Goal: Task Accomplishment & Management: Complete application form

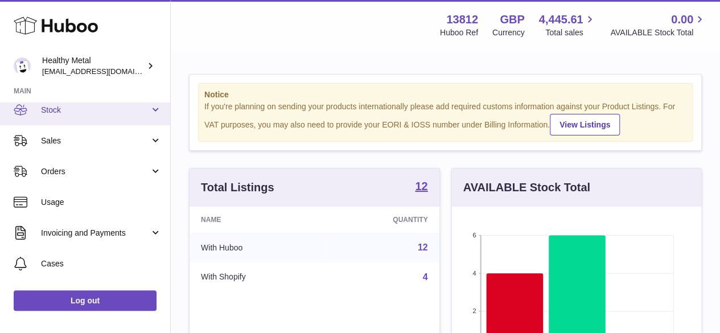
scroll to position [72, 0]
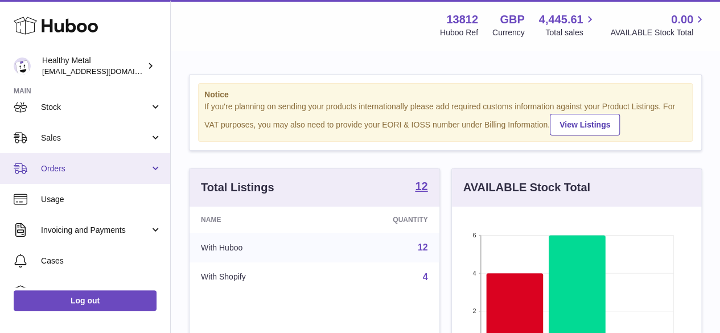
click at [61, 166] on span "Orders" at bounding box center [95, 168] width 109 height 11
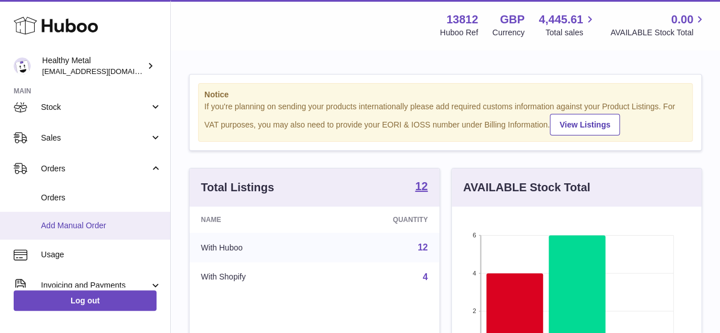
click at [77, 230] on span "Add Manual Order" at bounding box center [101, 225] width 121 height 11
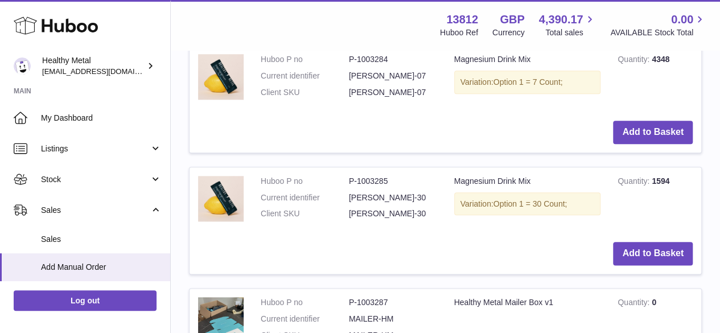
scroll to position [585, 0]
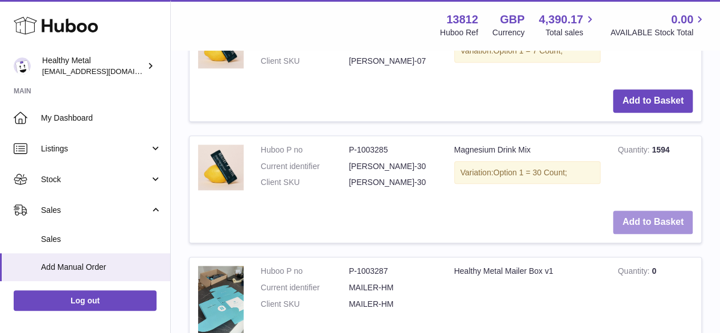
click at [642, 217] on button "Add to Basket" at bounding box center [653, 222] width 80 height 23
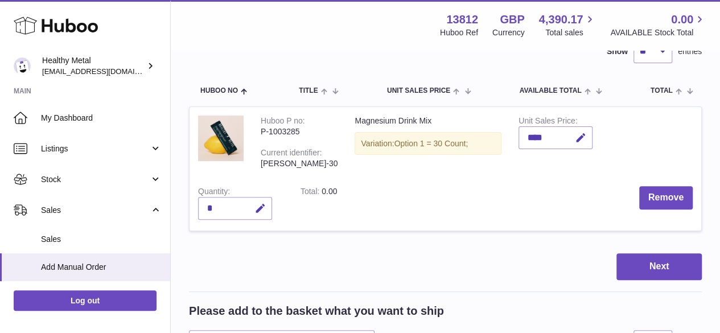
scroll to position [100, 0]
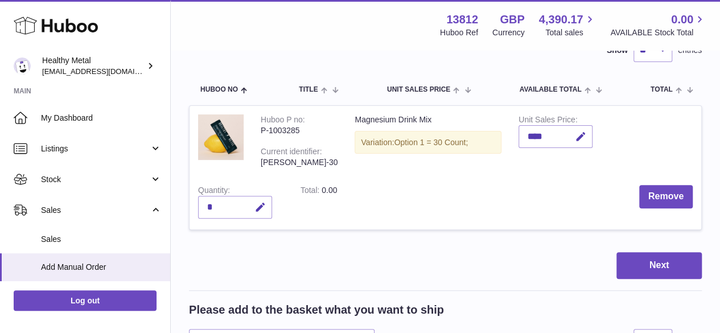
click at [231, 209] on div "*" at bounding box center [235, 207] width 74 height 23
click at [265, 205] on icon "button" at bounding box center [260, 207] width 12 height 12
type input "**"
click at [263, 207] on icon "submit" at bounding box center [261, 207] width 10 height 10
click at [625, 263] on button "Next" at bounding box center [658, 265] width 85 height 27
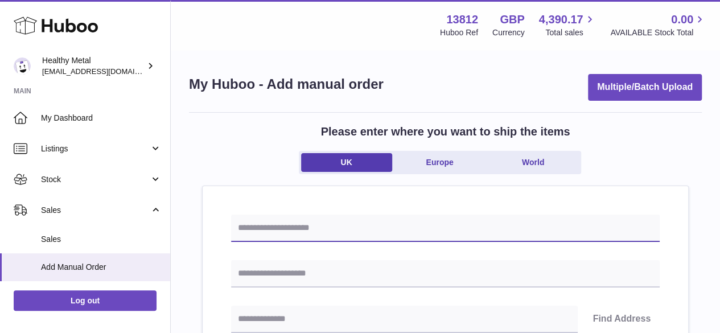
click at [344, 224] on input "text" at bounding box center [445, 228] width 429 height 27
type input "*"
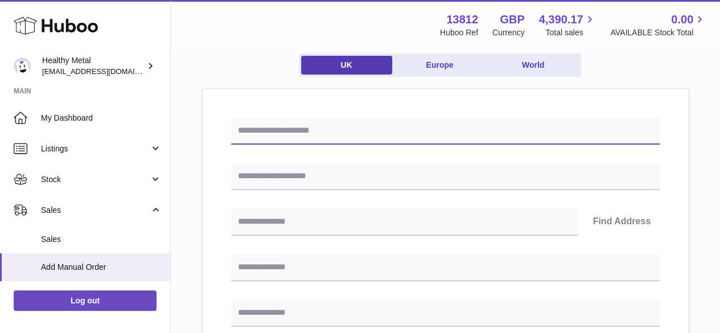
scroll to position [98, 0]
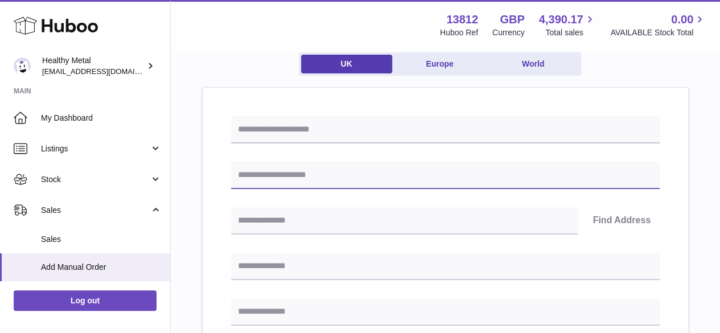
click at [308, 167] on input "text" at bounding box center [445, 175] width 429 height 27
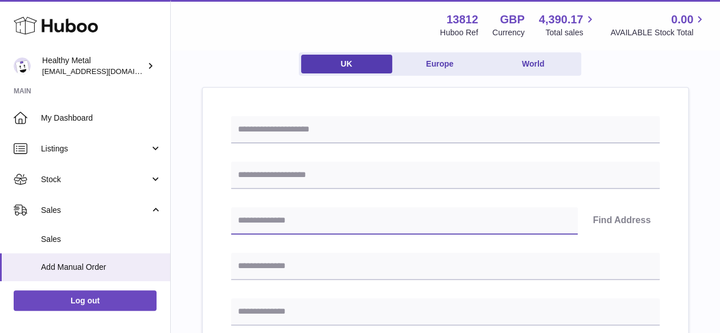
click at [302, 215] on input "text" at bounding box center [404, 220] width 347 height 27
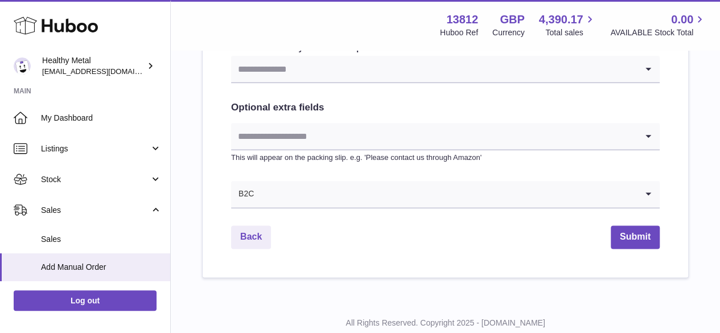
scroll to position [645, 0]
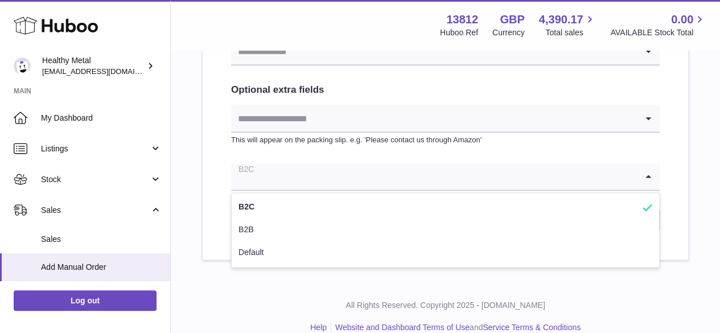
click at [277, 179] on input "Search for option" at bounding box center [434, 176] width 406 height 26
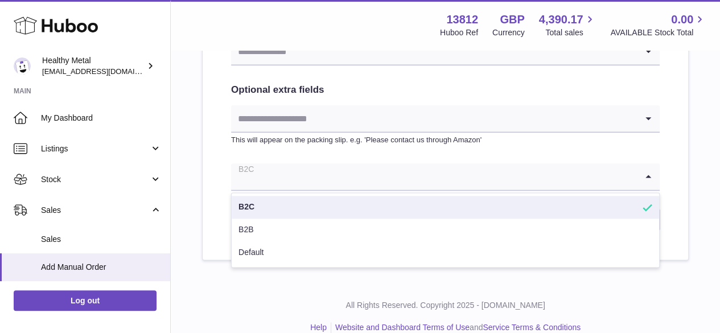
click at [269, 209] on li "B2C" at bounding box center [445, 207] width 427 height 23
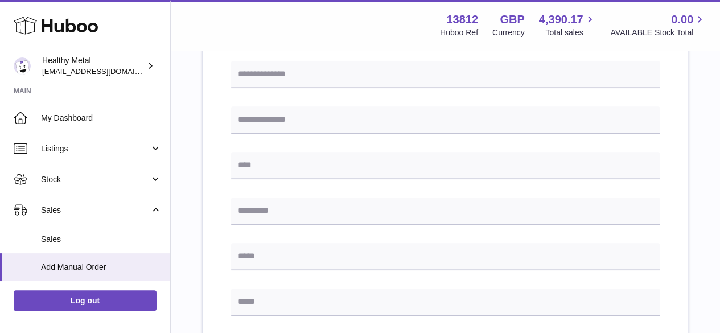
scroll to position [335, 0]
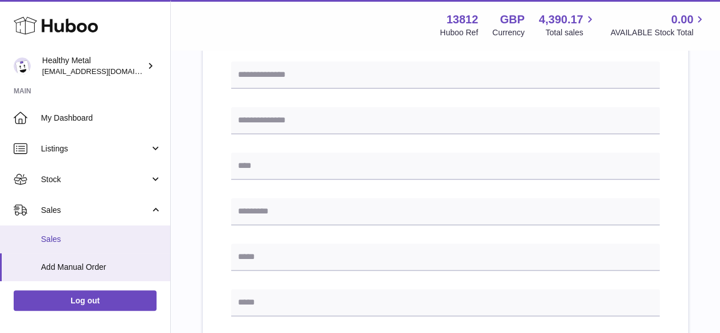
click at [61, 234] on span "Sales" at bounding box center [101, 239] width 121 height 11
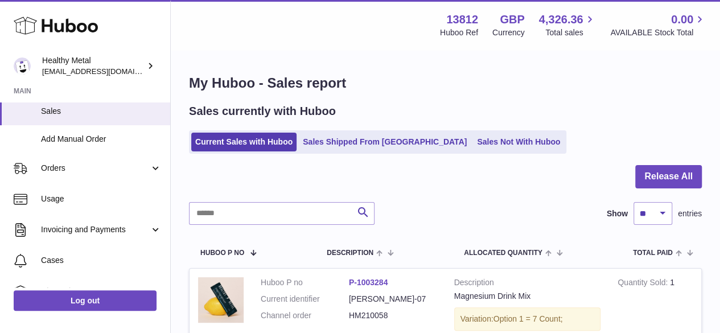
scroll to position [105, 0]
